Goal: Communication & Community: Connect with others

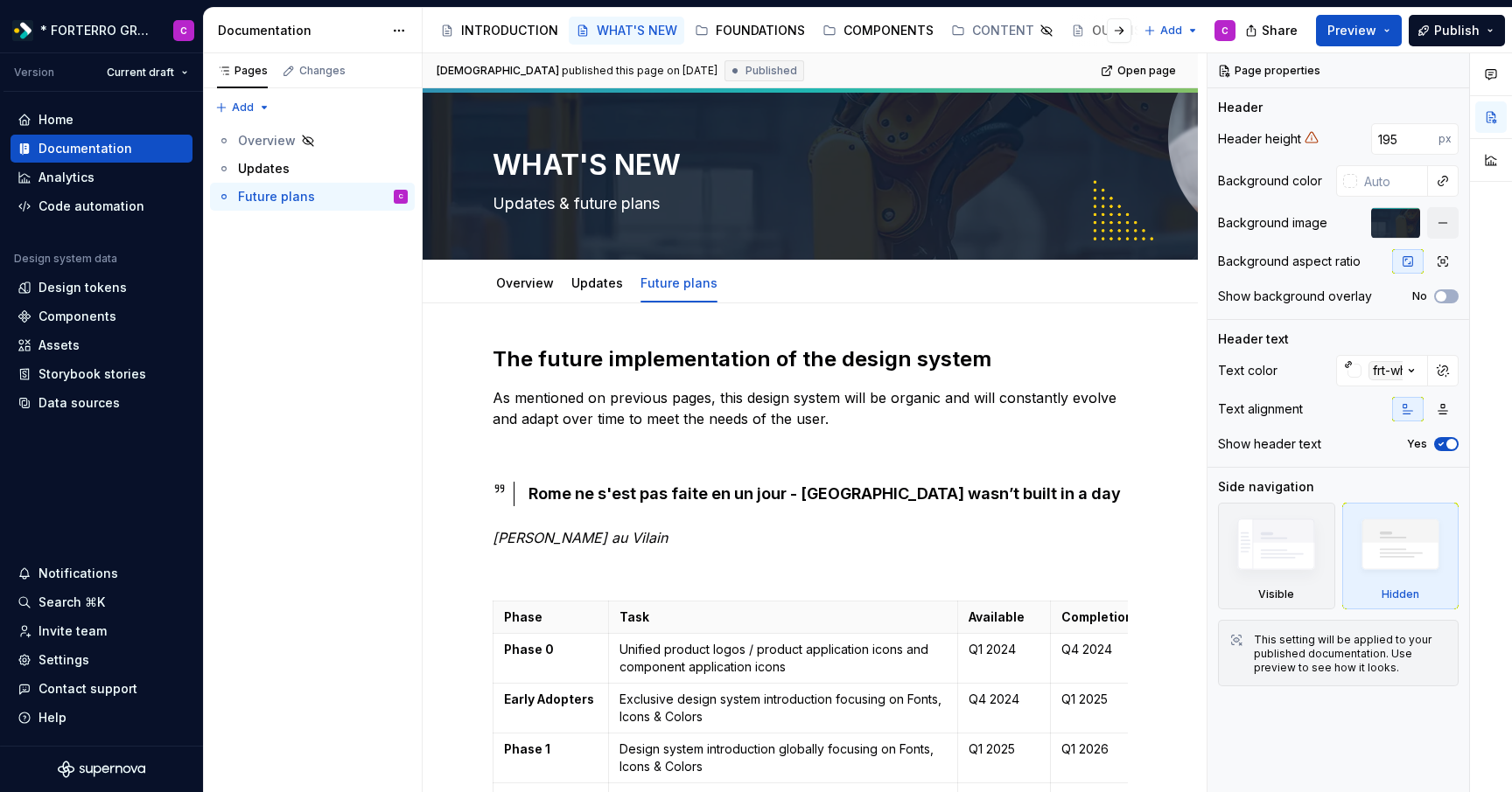
scroll to position [532, 0]
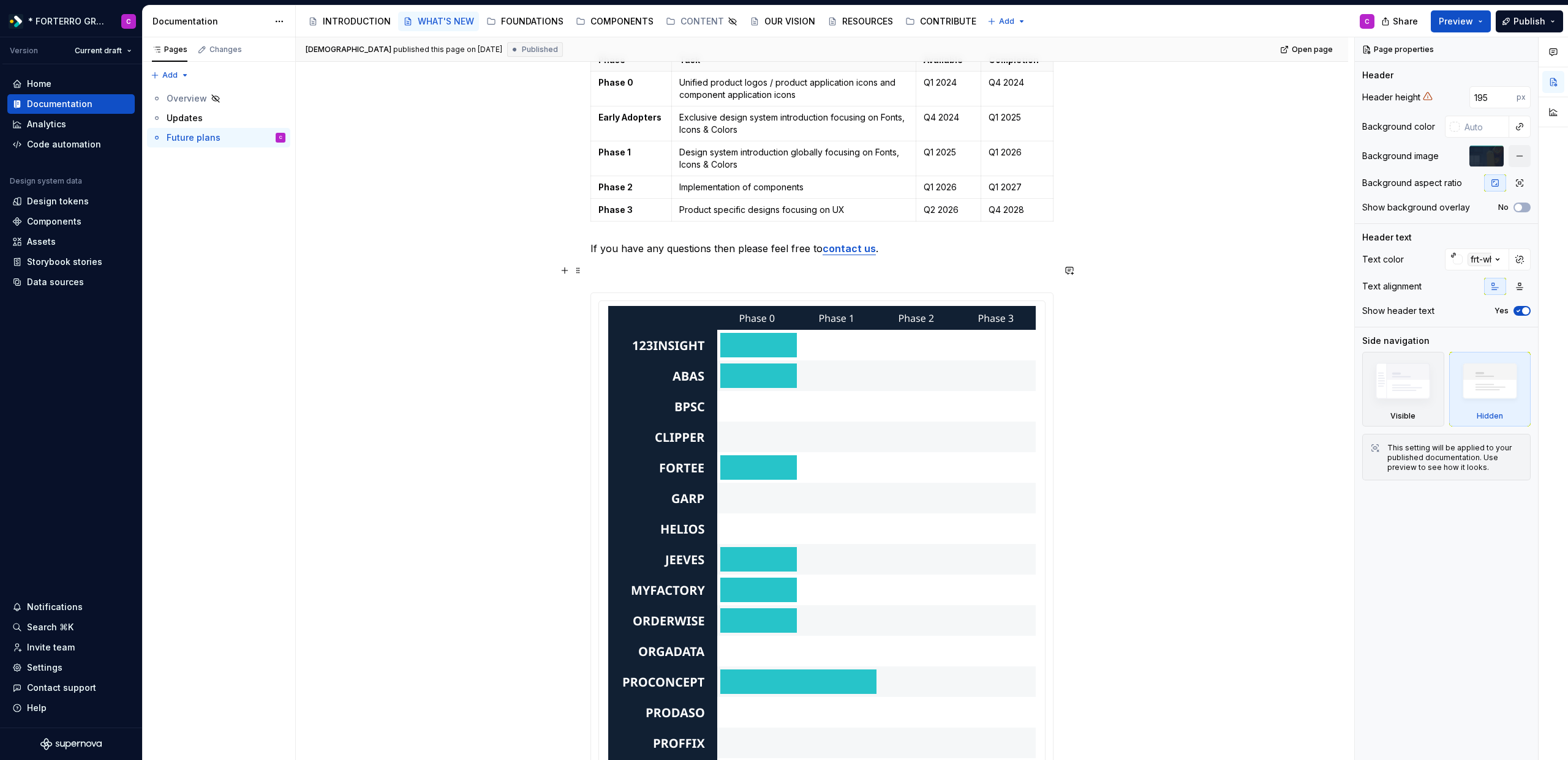
click at [415, 277] on div "The future implementation of the design system As mentioned on previous pages, …" at bounding box center [822, 483] width 1052 height 1287
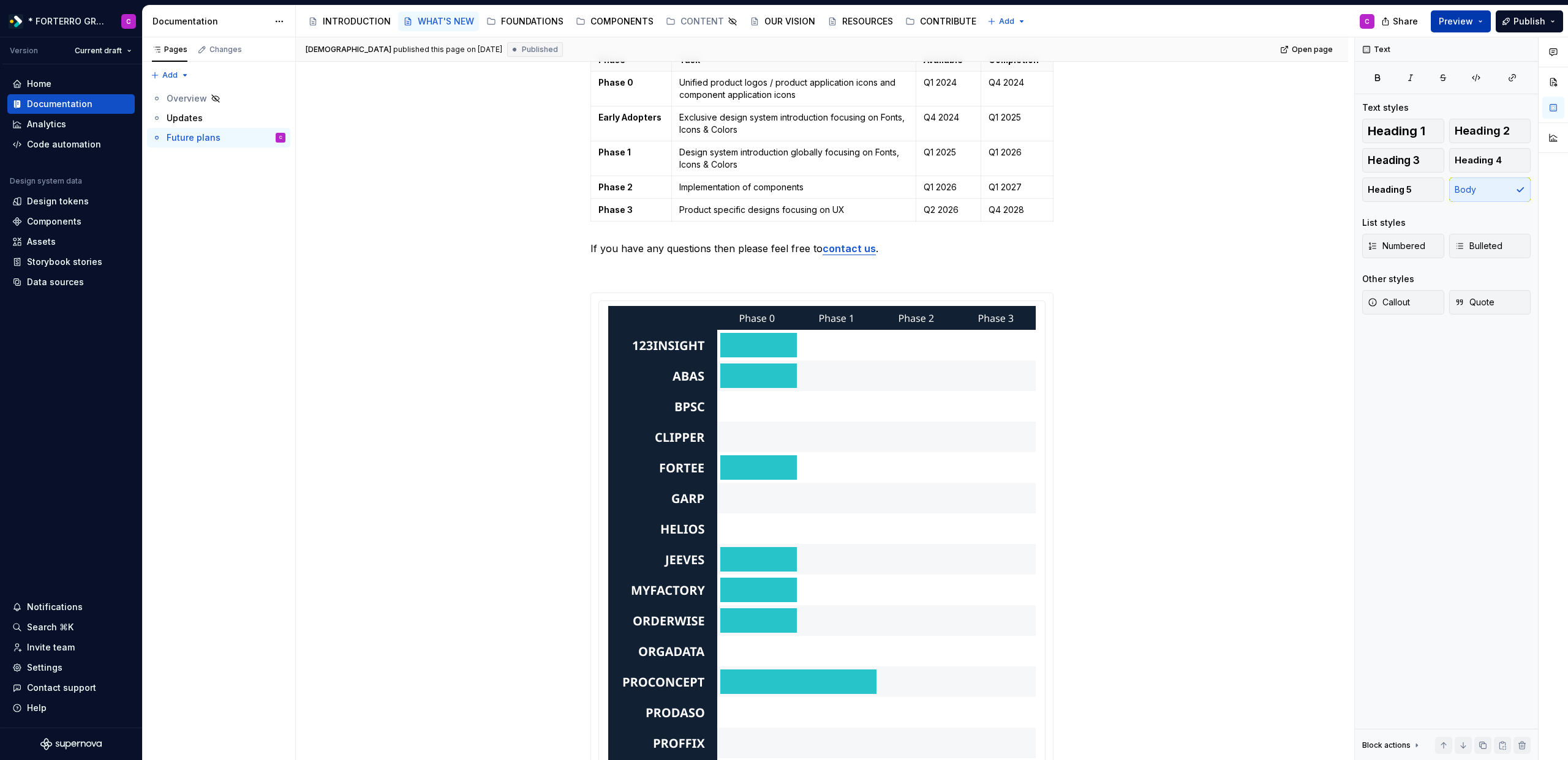
click at [1058, 18] on button "Preview" at bounding box center [1461, 21] width 60 height 22
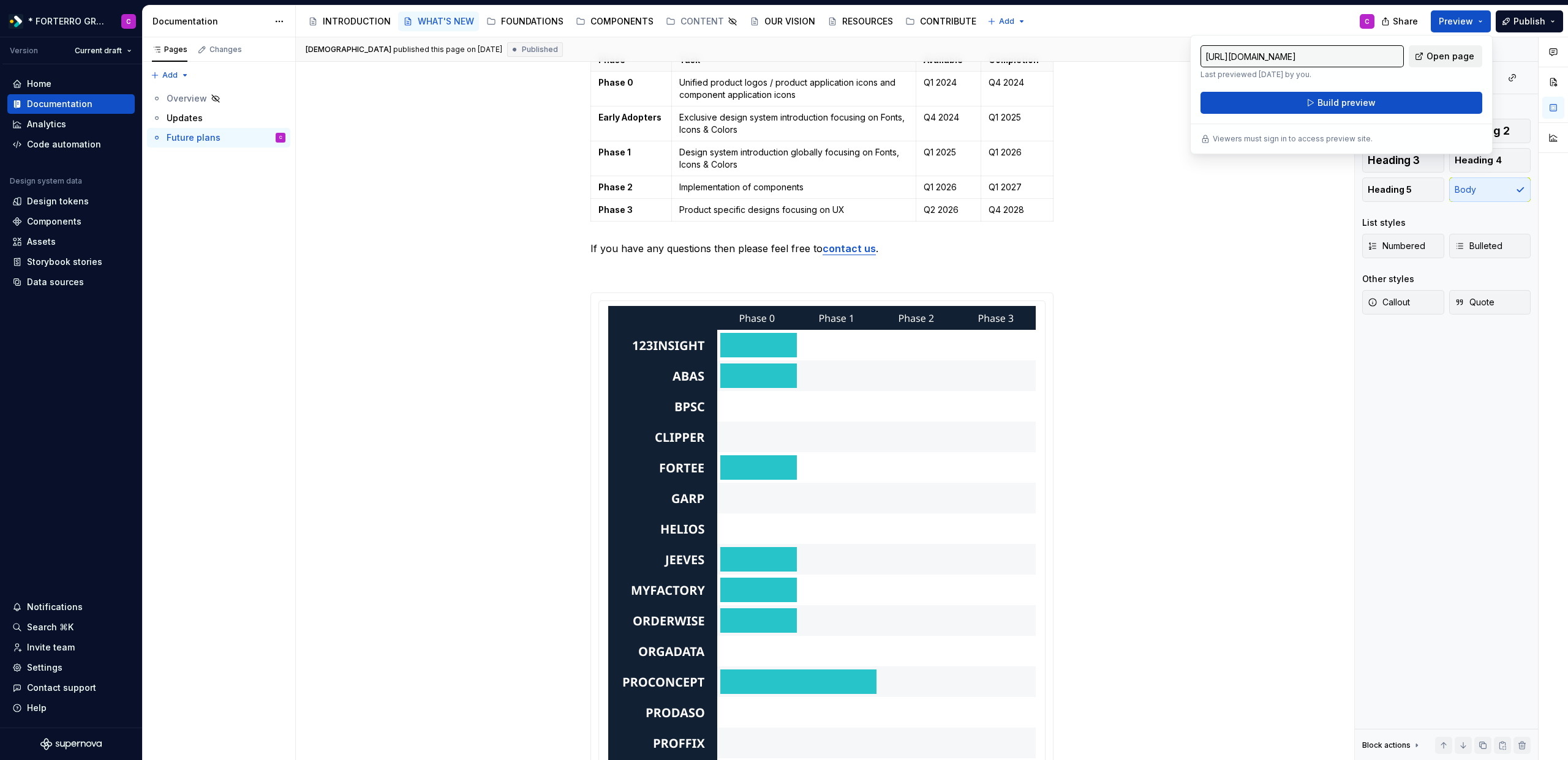
click at [1058, 53] on span "Open page" at bounding box center [1450, 56] width 48 height 12
type textarea "*"
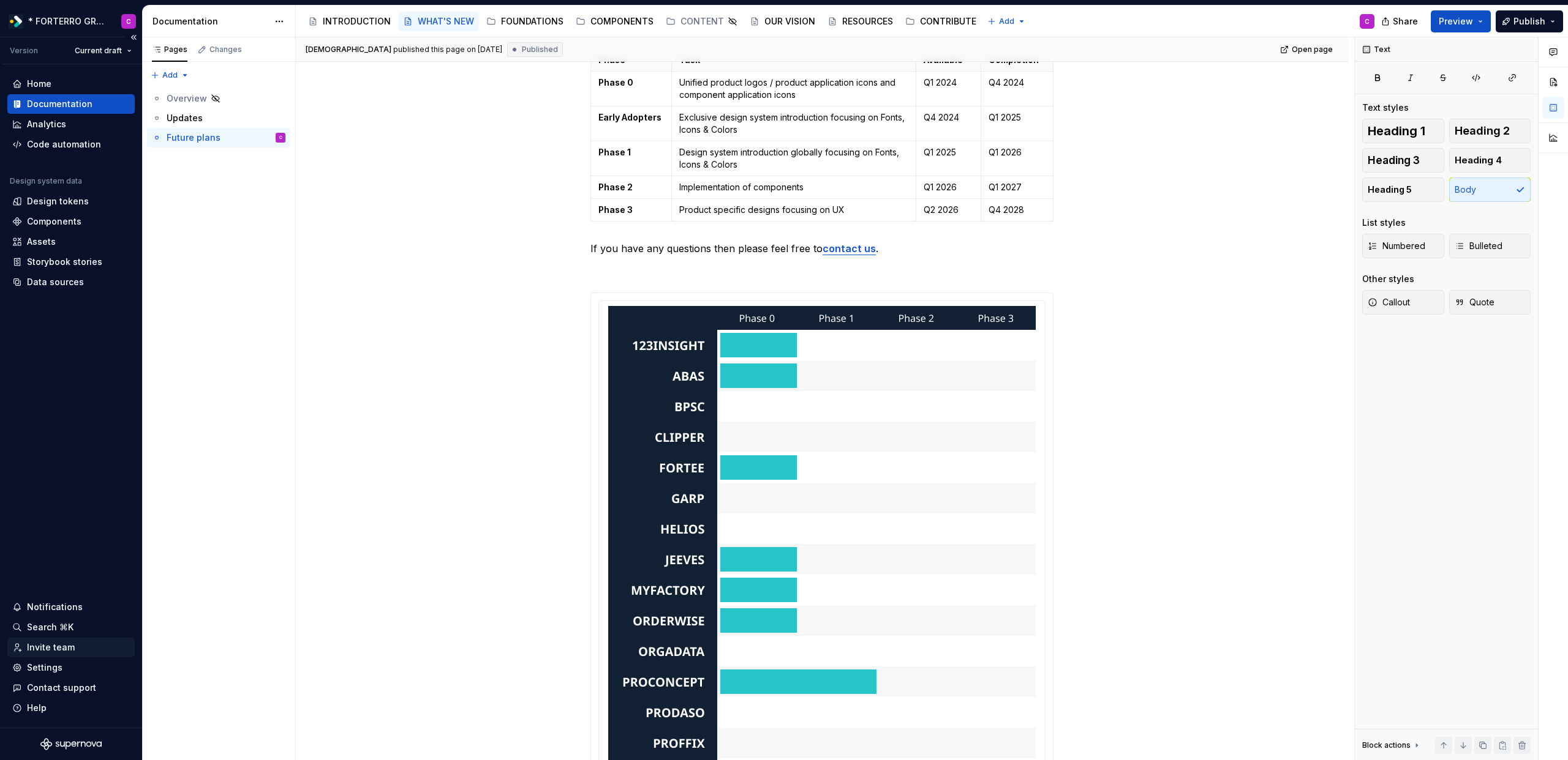
click at [44, 554] on div "Invite team" at bounding box center [51, 648] width 48 height 12
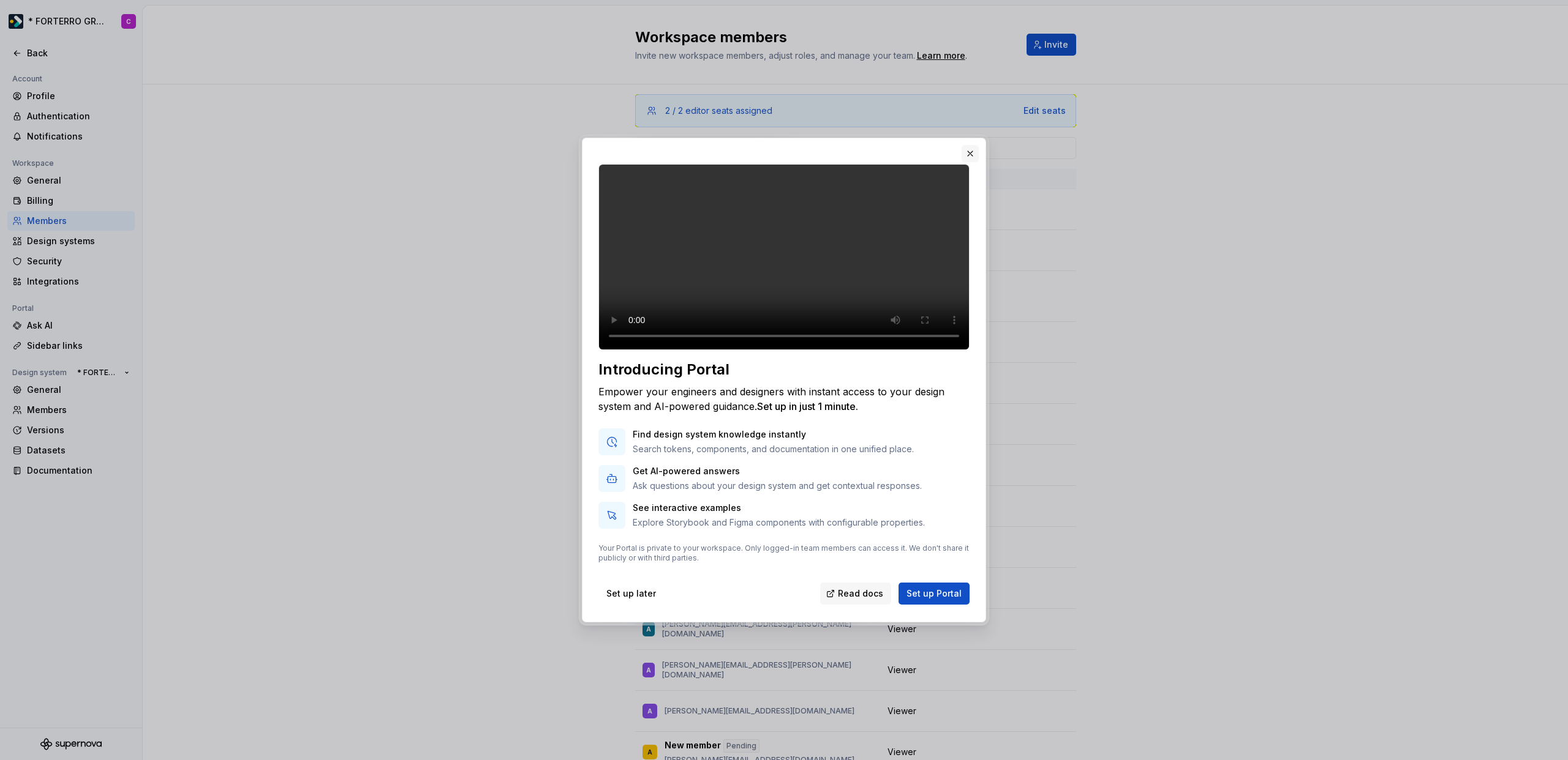
click at [971, 145] on button "button" at bounding box center [970, 153] width 17 height 17
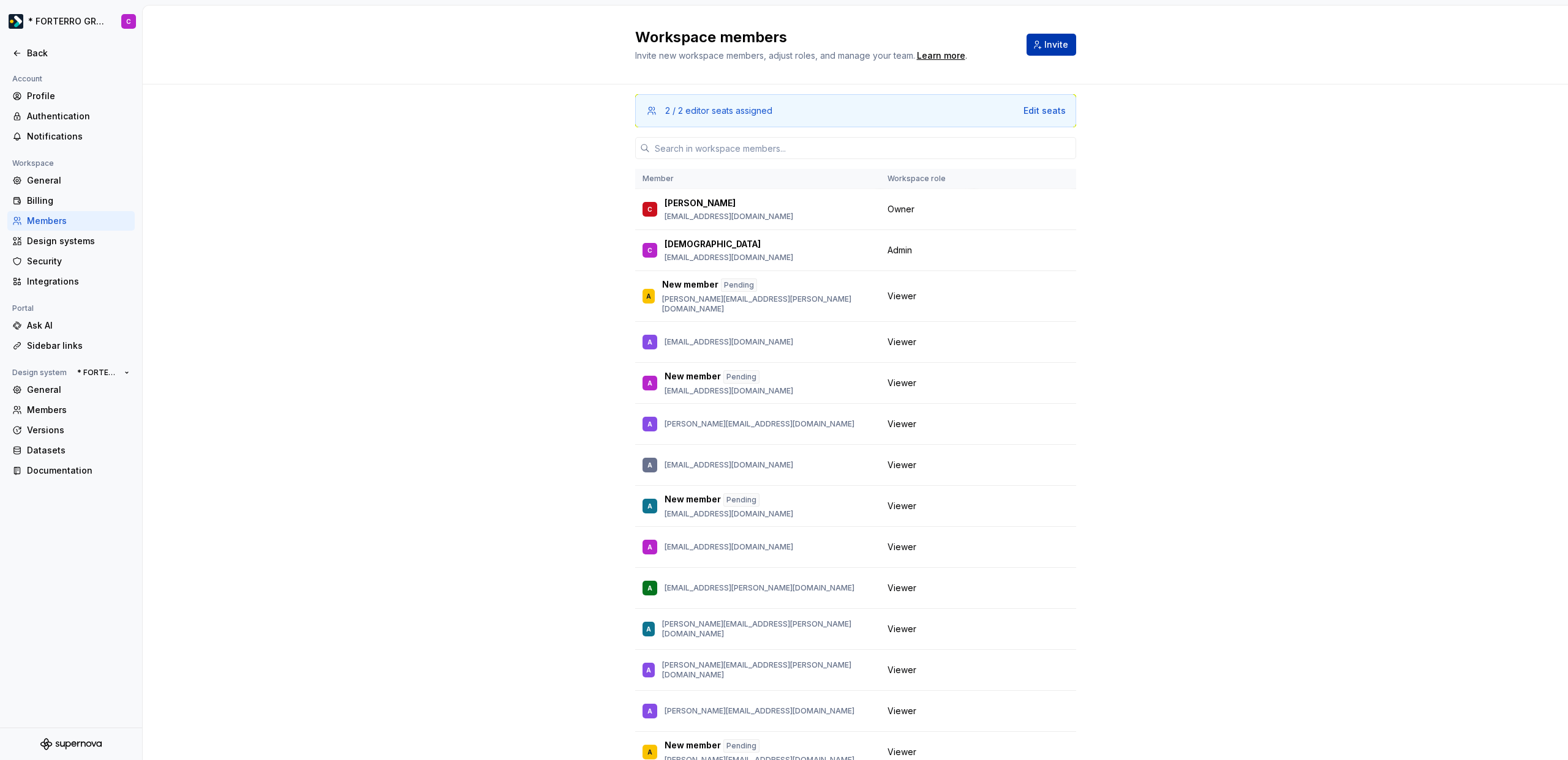
click at [1037, 49] on button "Invite" at bounding box center [1051, 44] width 50 height 22
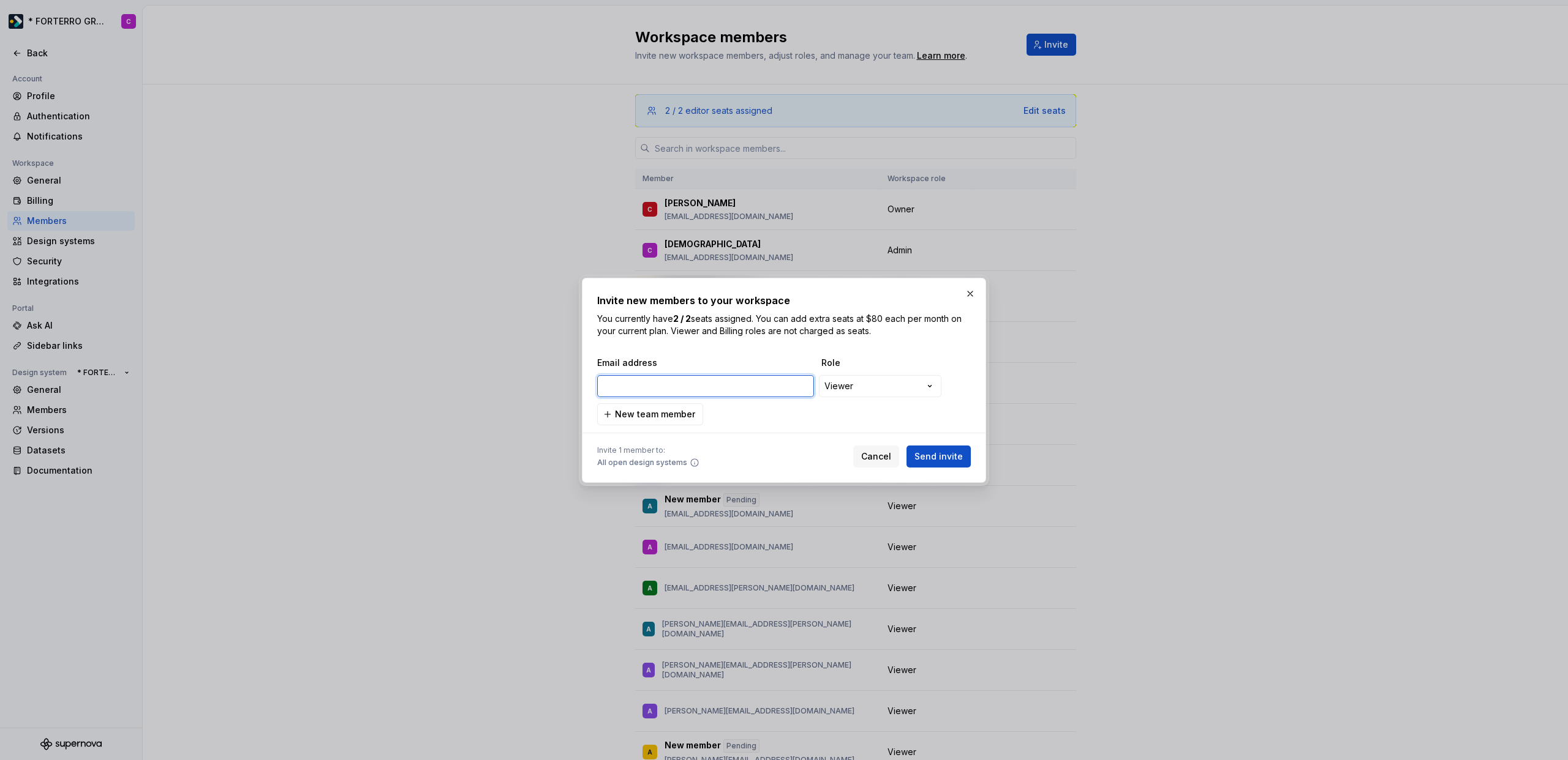
paste input "robin.blackham@forterro.com"
type input "robin.blackham@forterro.com"
click at [951, 461] on span "Send invite" at bounding box center [938, 457] width 49 height 12
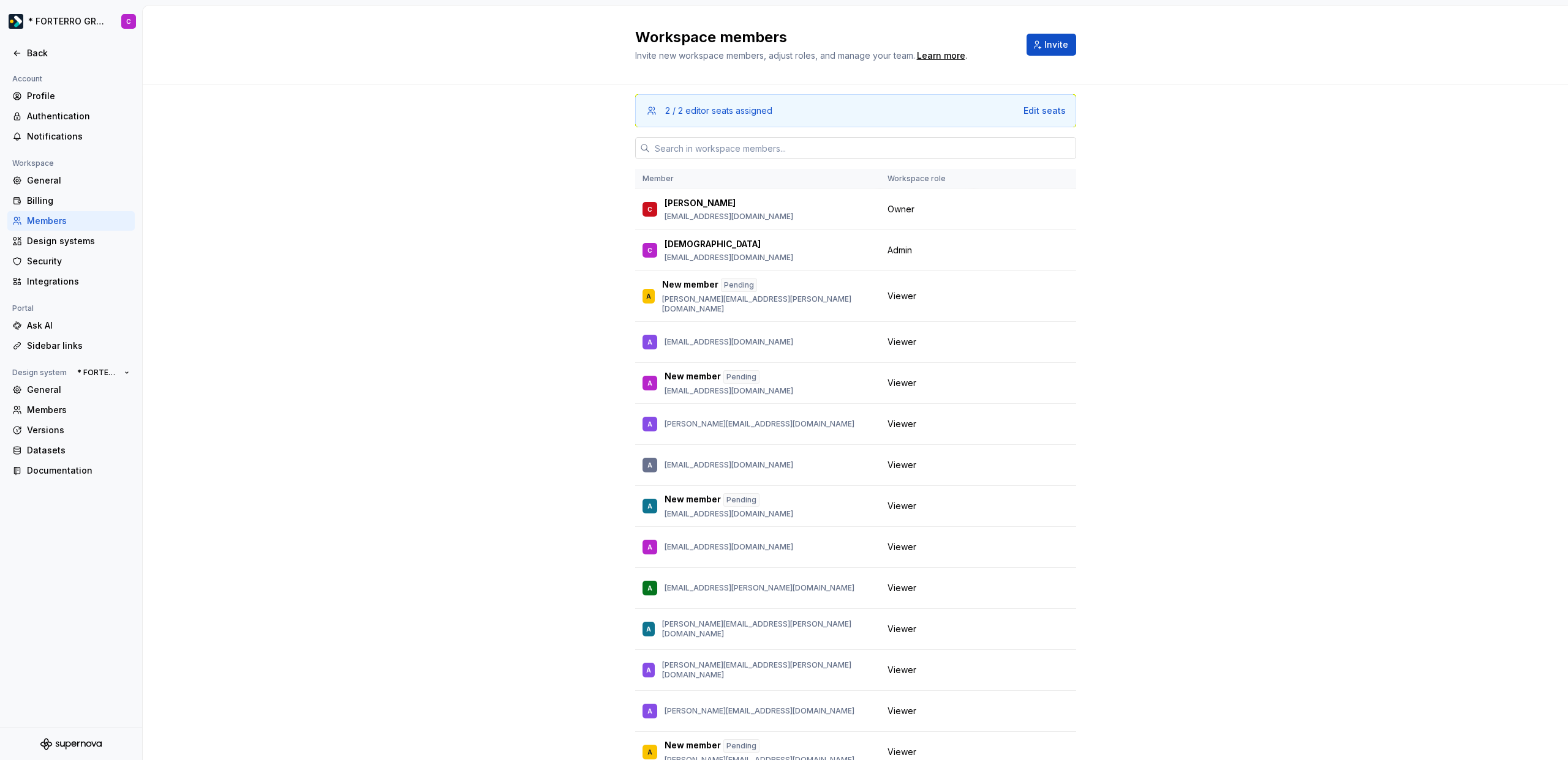
click at [795, 145] on input "text" at bounding box center [862, 148] width 426 height 22
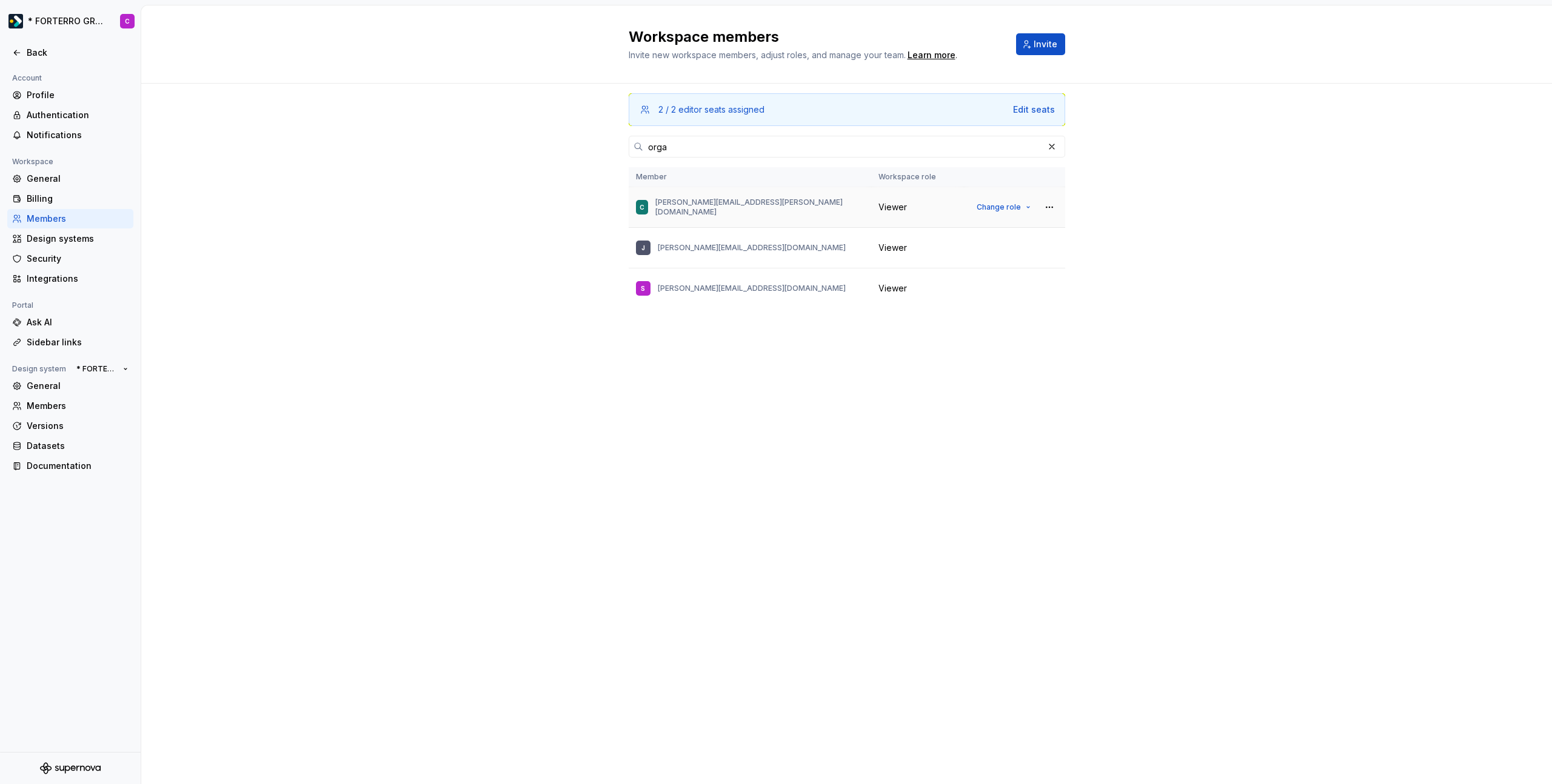
drag, startPoint x: 652, startPoint y: 206, endPoint x: 738, endPoint y: 196, distance: 86.6
click at [738, 196] on div "C christina.dickmann@orgadata.com" at bounding box center [750, 208] width 228 height 26
drag, startPoint x: 658, startPoint y: 206, endPoint x: 761, endPoint y: 206, distance: 103.0
click at [761, 206] on p "christina.dickmann@orgadata.com" at bounding box center [759, 207] width 208 height 20
click at [751, 212] on div "C christina.dickmann@orgadata.com" at bounding box center [750, 208] width 228 height 26
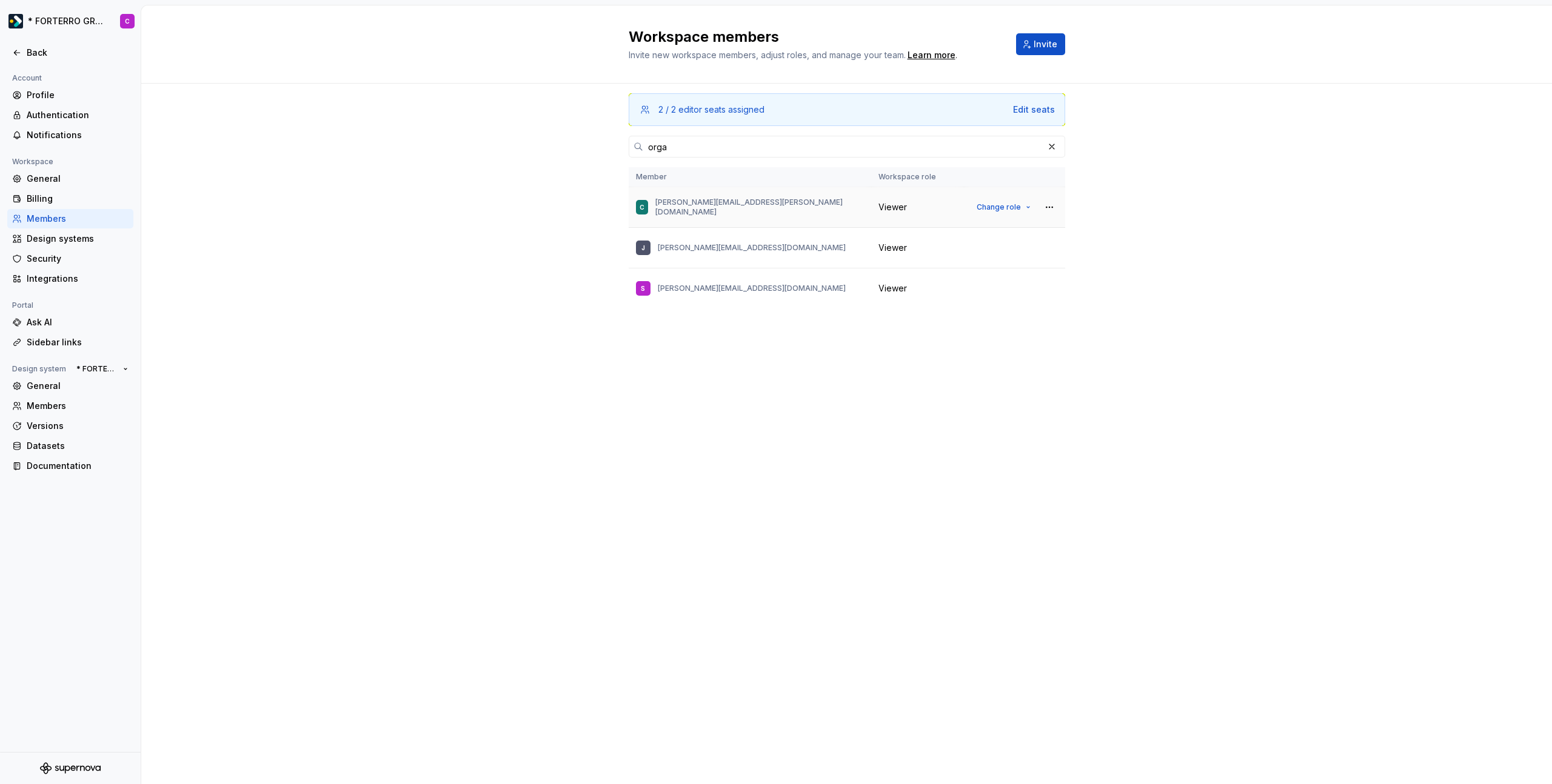
click at [753, 207] on p "christina.dickmann@orgadata.com" at bounding box center [759, 207] width 208 height 20
copy p "christina.dickmann@orgadata.com"
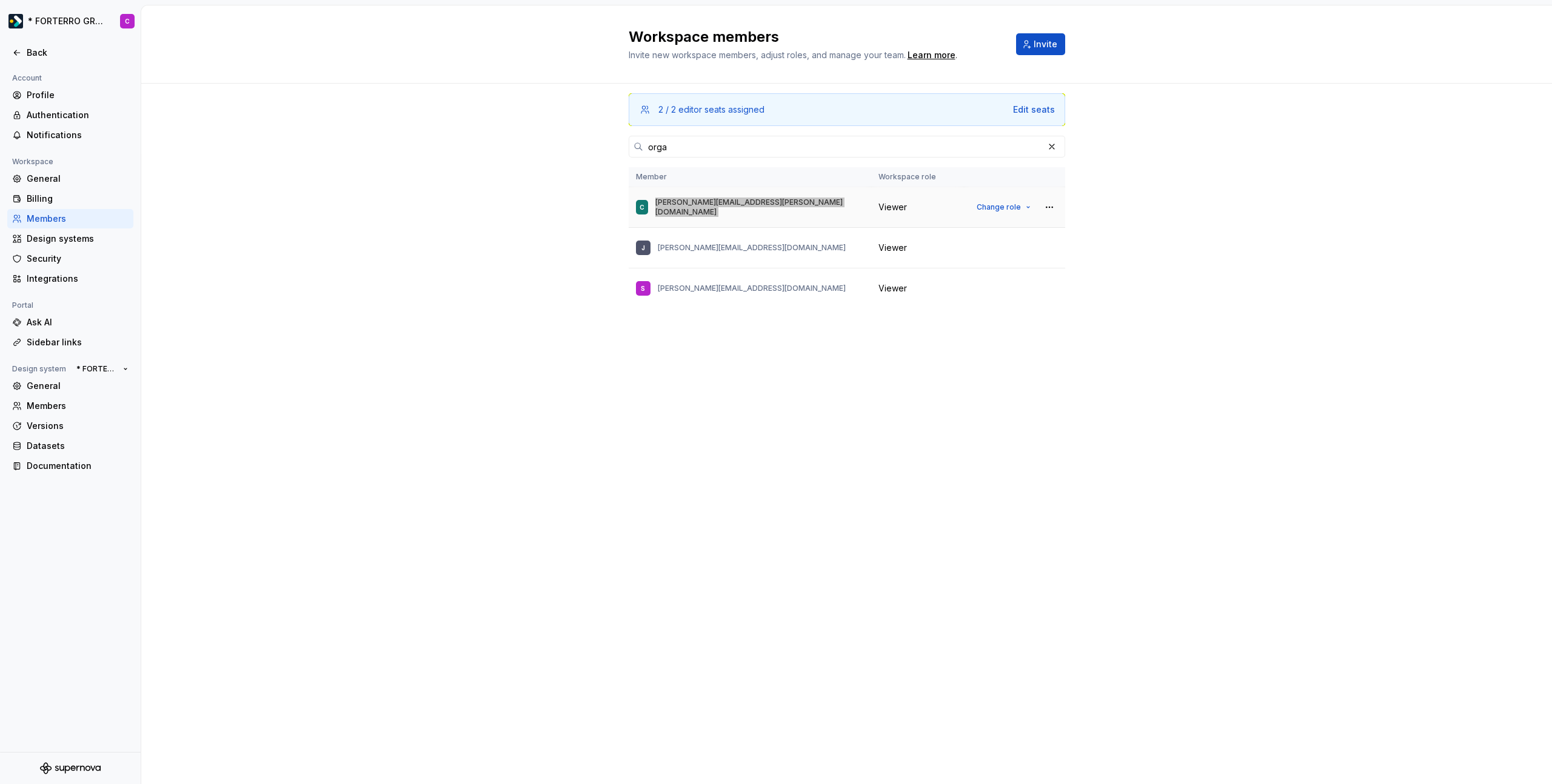
copy p "christina.dickmann@orgadata.com"
drag, startPoint x: 658, startPoint y: 251, endPoint x: 751, endPoint y: 247, distance: 93.1
click at [751, 247] on div "J jonas.roll@orgadata.com" at bounding box center [750, 248] width 228 height 26
copy p "jonas.roll@orgadata.com"
click at [645, 367] on div "2 / 2 editor seats assigned Edit seats orga Member Workspace role C christina.d…" at bounding box center [847, 411] width 437 height 654
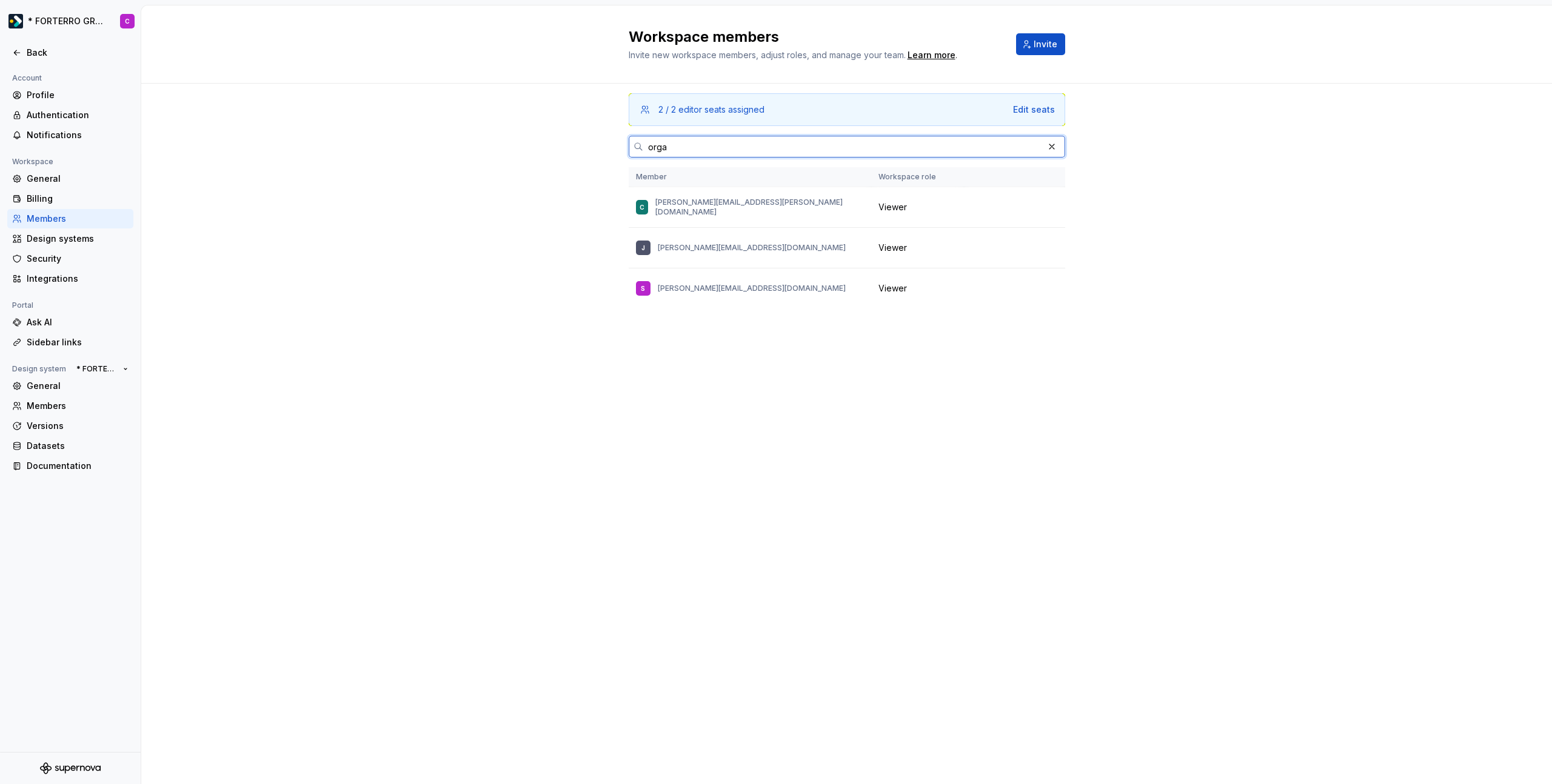
drag, startPoint x: 690, startPoint y: 143, endPoint x: 527, endPoint y: 131, distance: 163.4
click at [527, 131] on div "2 / 2 editor seats assigned Edit seats orga Member Workspace role C christina.d…" at bounding box center [847, 434] width 1411 height 700
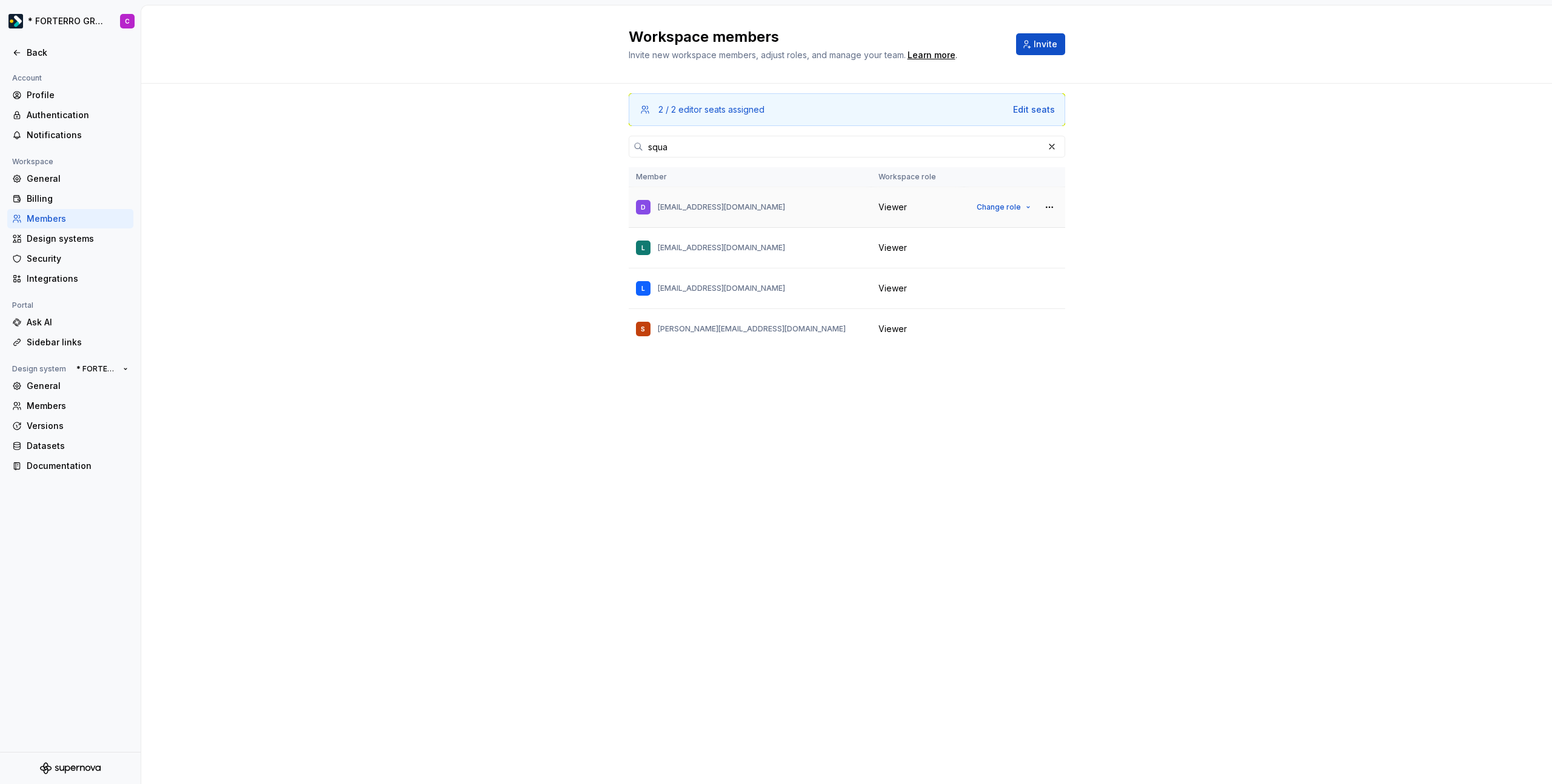
click at [717, 206] on p "dw@squareonegmbh.de" at bounding box center [722, 207] width 127 height 9
copy p "dw@squareonegmbh.de"
click at [729, 244] on p "la@squareonegmbh.de" at bounding box center [722, 248] width 127 height 9
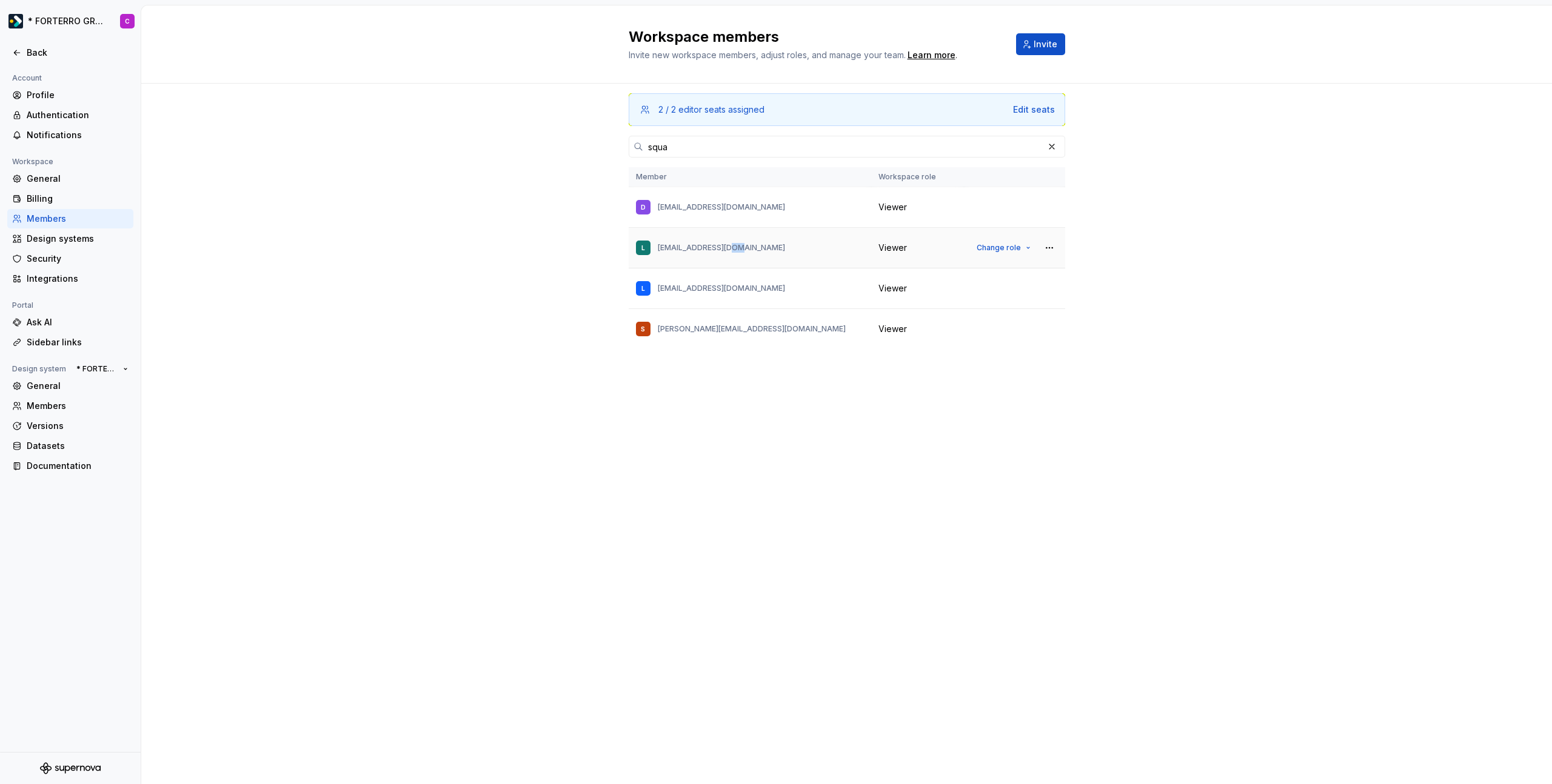
click at [729, 244] on p "la@squareonegmbh.de" at bounding box center [722, 248] width 127 height 9
click at [716, 244] on p "la@squareonegmbh.de" at bounding box center [722, 248] width 127 height 9
copy p "la@squareonegmbh.de"
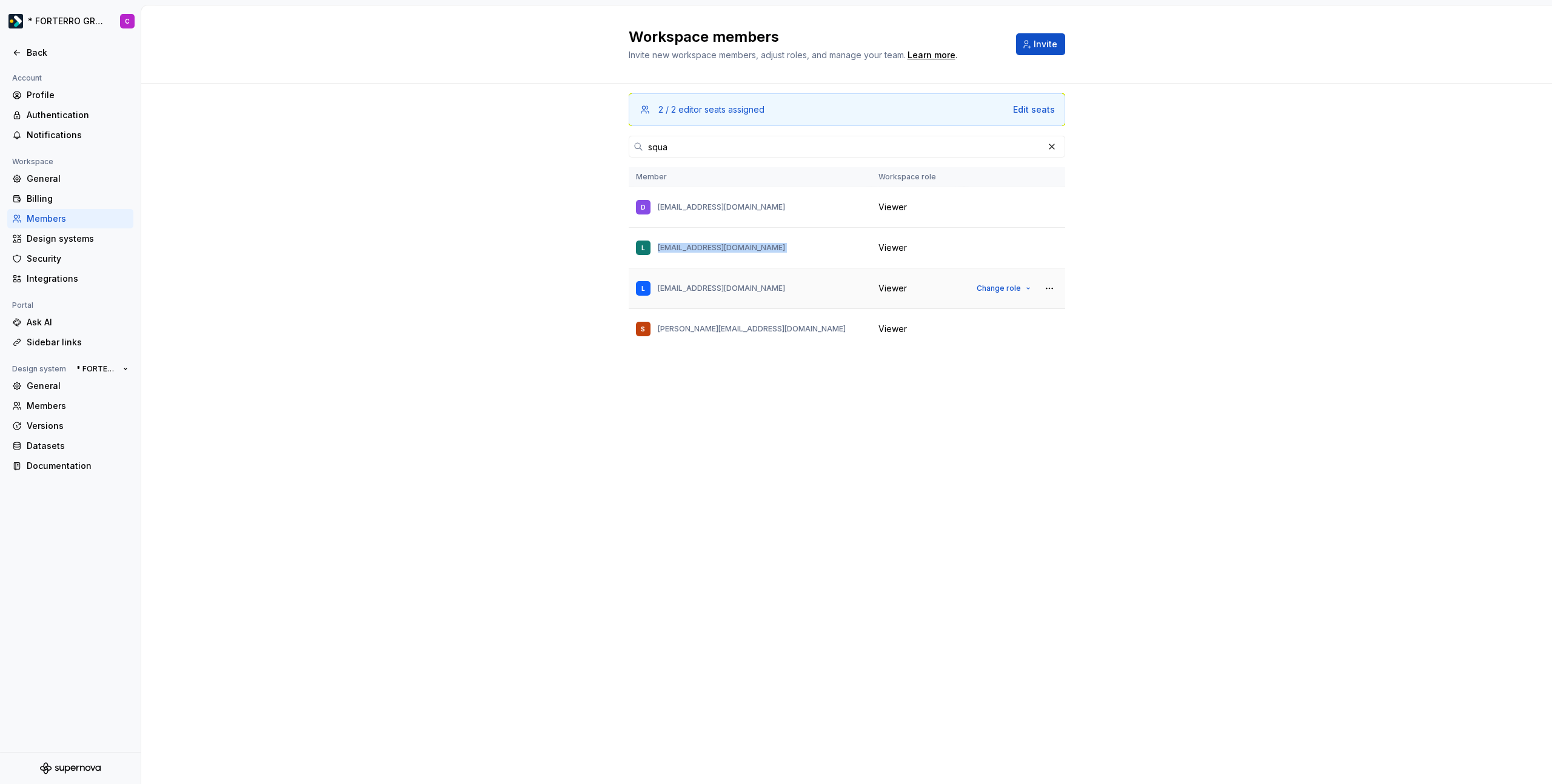
click at [709, 282] on div "L lw@squareonegmbh.de" at bounding box center [750, 289] width 228 height 26
click at [707, 284] on p "lw@squareonegmbh.de" at bounding box center [722, 288] width 127 height 9
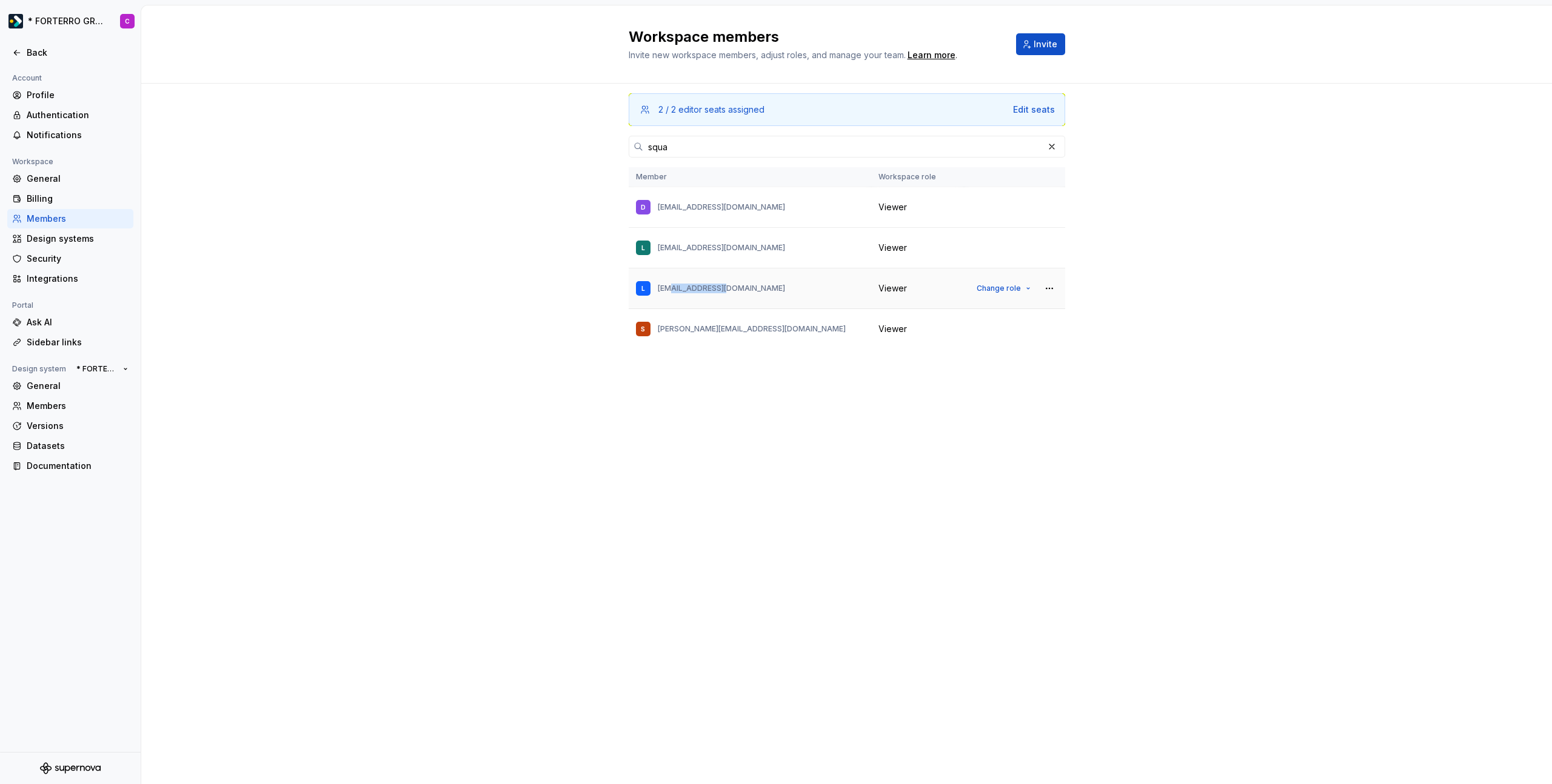
click at [707, 284] on p "lw@squareonegmbh.de" at bounding box center [722, 288] width 127 height 9
click at [709, 331] on p "sam@squareonegmbh.de" at bounding box center [752, 329] width 188 height 9
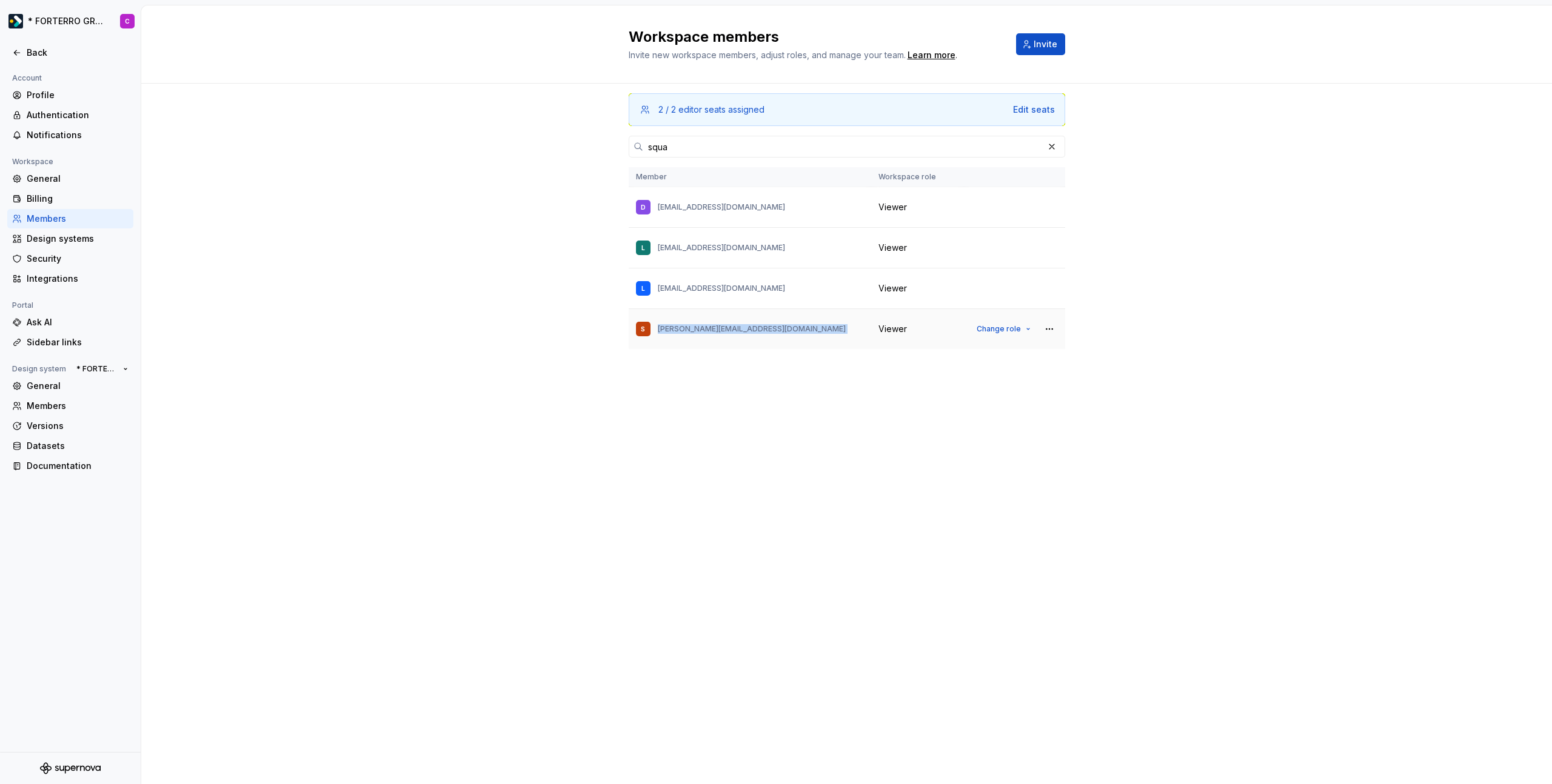
click at [709, 331] on p "sam@squareonegmbh.de" at bounding box center [752, 329] width 188 height 9
click at [456, 253] on div "2 / 2 editor seats assigned Edit seats squa Member Workspace role D dw@squareon…" at bounding box center [847, 434] width 1411 height 700
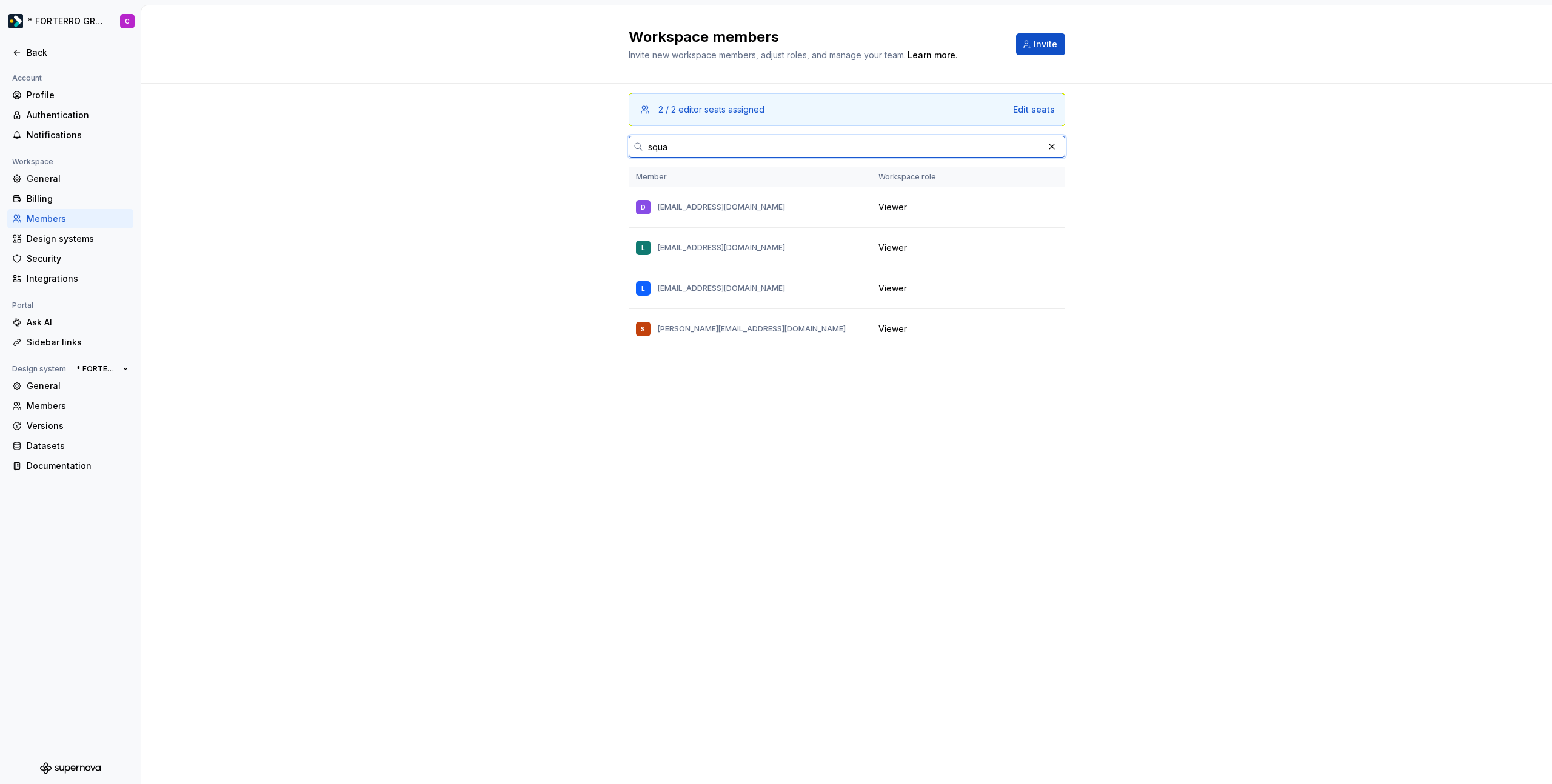
drag, startPoint x: 660, startPoint y: 142, endPoint x: 491, endPoint y: 130, distance: 169.4
click at [491, 130] on div "2 / 2 editor seats assigned Edit seats squa Member Workspace role D dw@squareon…" at bounding box center [847, 434] width 1411 height 700
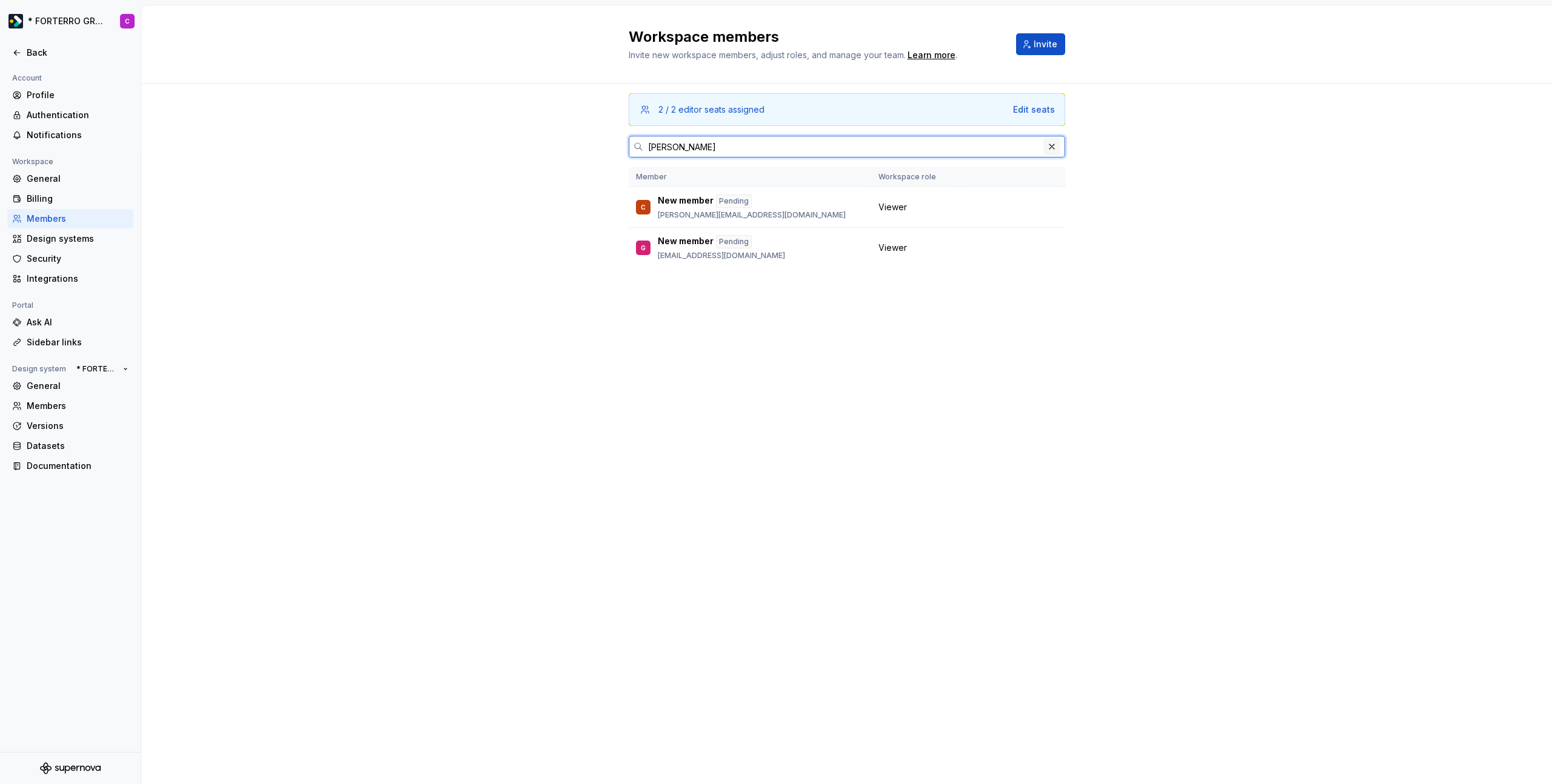
type input "zeug"
click at [1058, 148] on button "button" at bounding box center [1051, 146] width 17 height 17
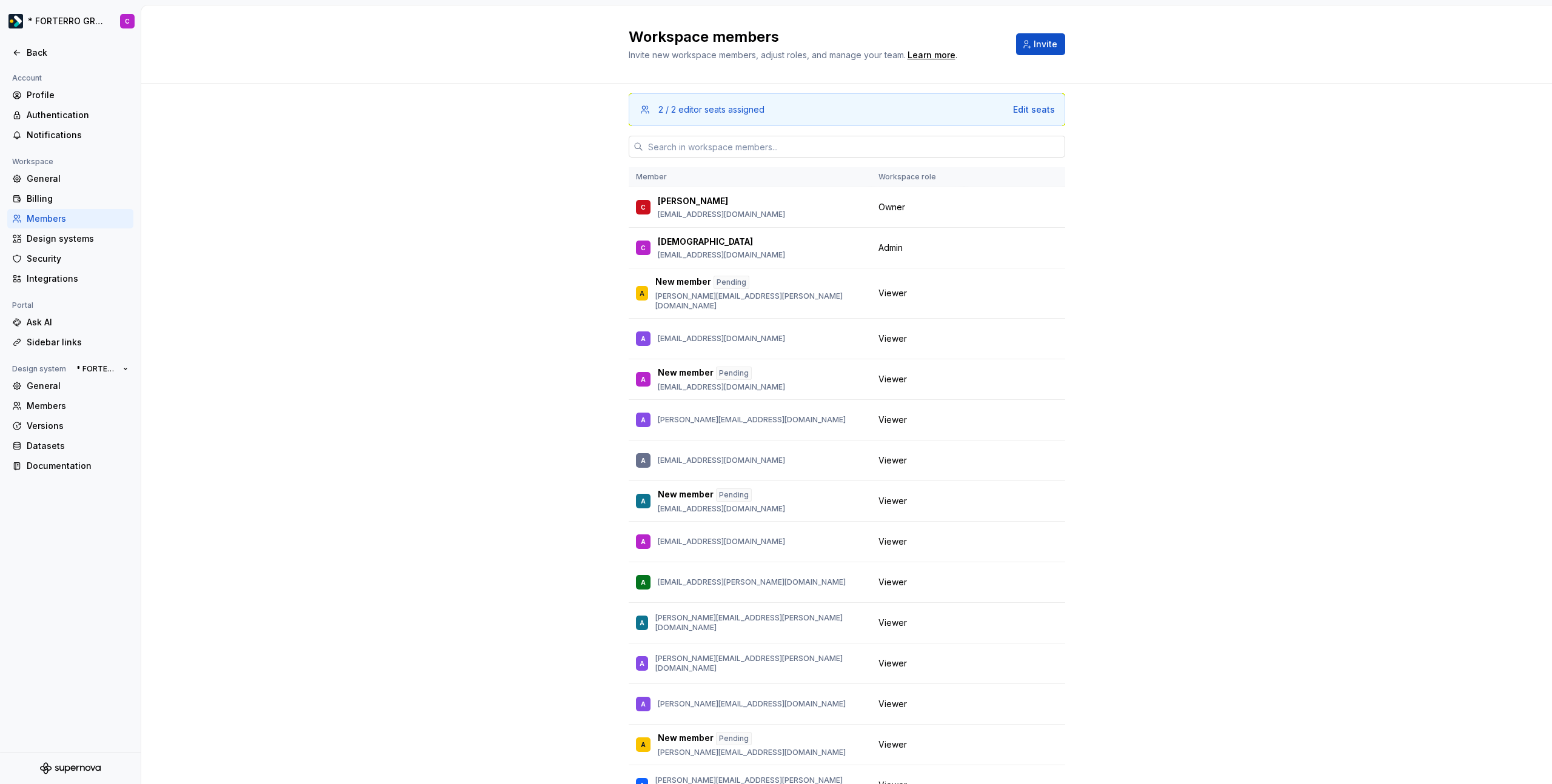
click at [676, 146] on input "text" at bounding box center [853, 147] width 422 height 22
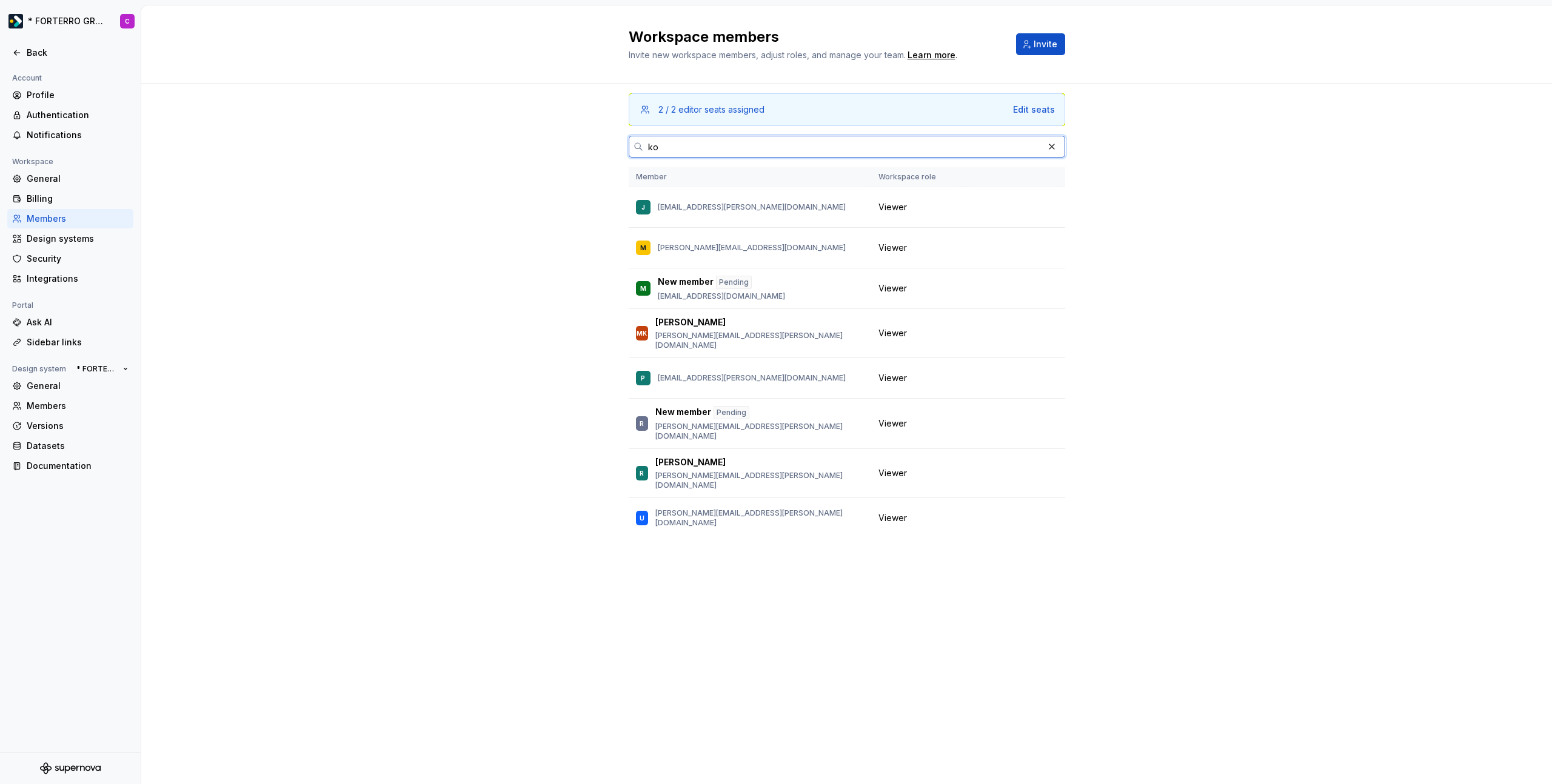
type input "k"
